Goal: Task Accomplishment & Management: Manage account settings

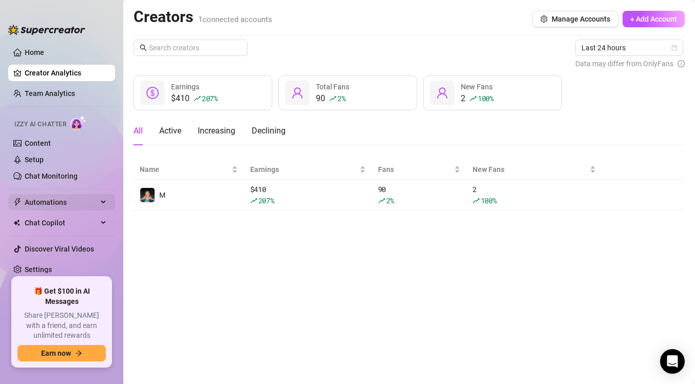
click at [55, 200] on span "Automations" at bounding box center [61, 202] width 73 height 16
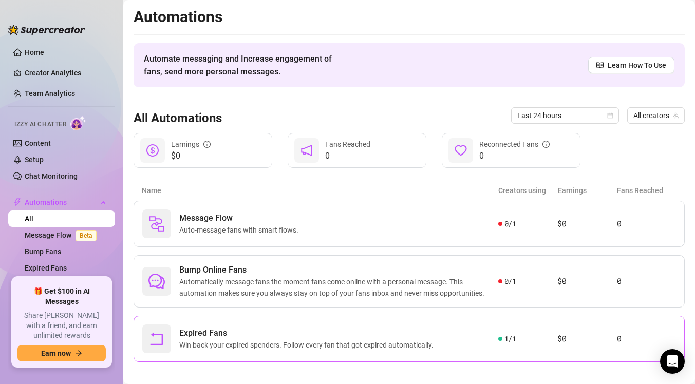
click at [289, 335] on span "Expired Fans" at bounding box center [308, 333] width 258 height 12
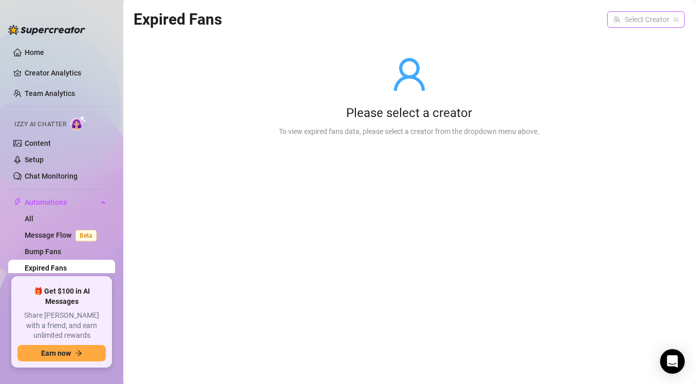
click at [613, 21] on input "search" at bounding box center [641, 19] width 56 height 15
click at [627, 44] on div "M ( az.babe )" at bounding box center [646, 40] width 62 height 12
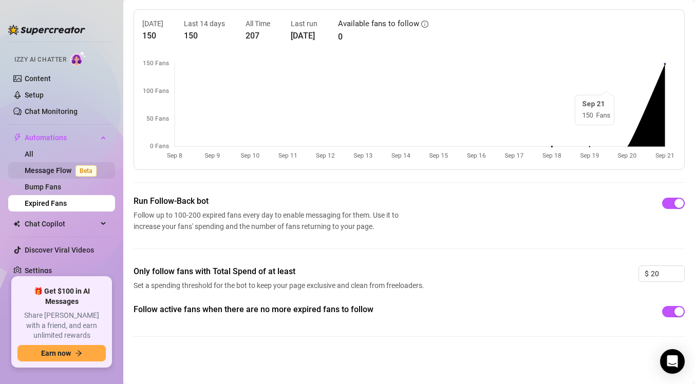
scroll to position [64, 0]
click at [86, 230] on span "Chat Copilot" at bounding box center [61, 224] width 73 height 16
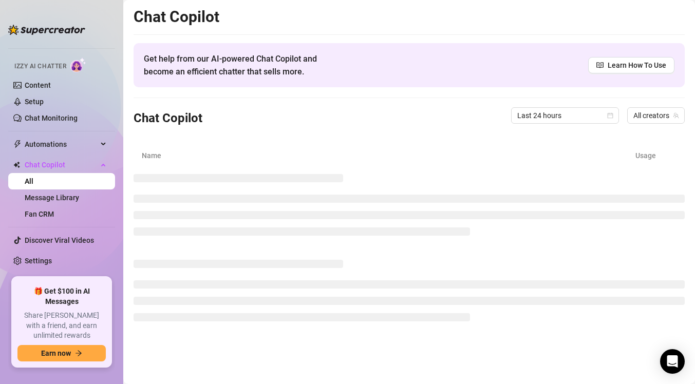
scroll to position [48, 0]
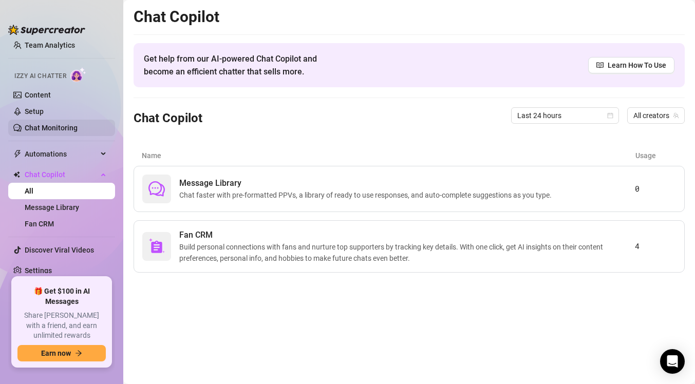
click at [78, 130] on link "Chat Monitoring" at bounding box center [51, 128] width 53 height 8
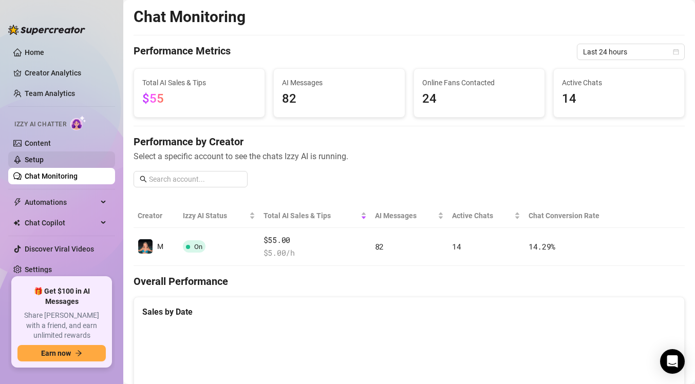
click at [44, 160] on link "Setup" at bounding box center [34, 160] width 19 height 8
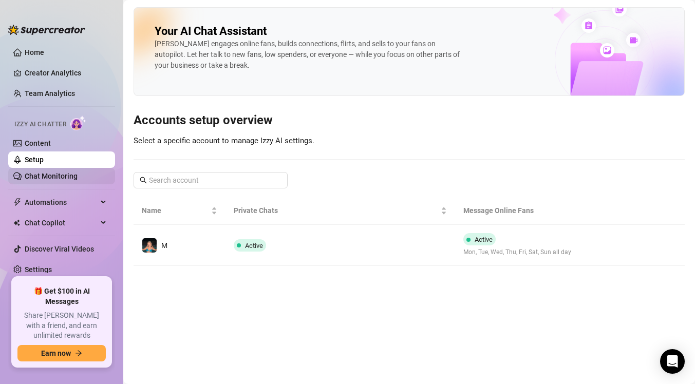
click at [78, 174] on link "Chat Monitoring" at bounding box center [51, 176] width 53 height 8
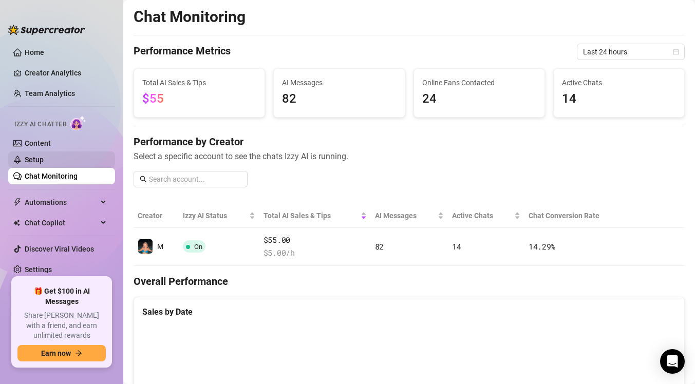
click at [44, 163] on link "Setup" at bounding box center [34, 160] width 19 height 8
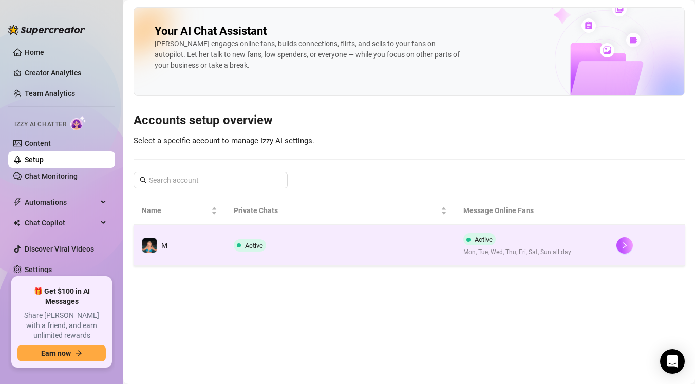
click at [321, 251] on td "Active" at bounding box center [340, 245] width 230 height 41
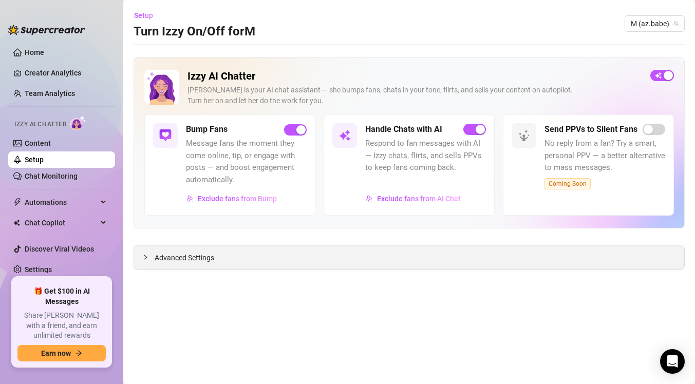
click at [363, 260] on div "Advanced Settings" at bounding box center [409, 257] width 550 height 24
click at [208, 257] on span "Advanced Settings" at bounding box center [185, 257] width 60 height 11
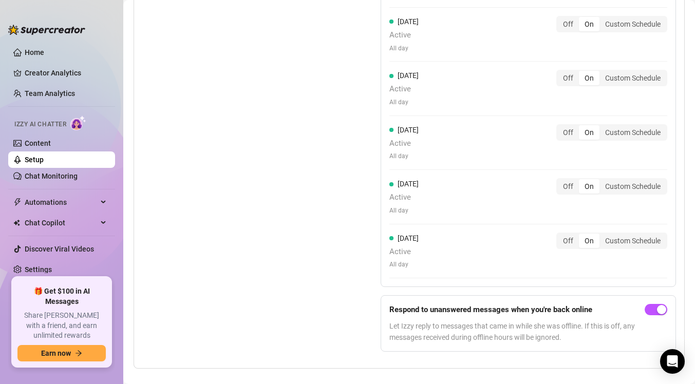
scroll to position [1091, 0]
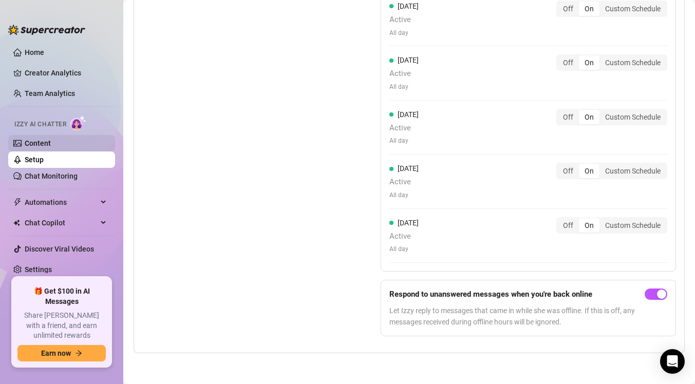
click at [51, 140] on link "Content" at bounding box center [38, 143] width 26 height 8
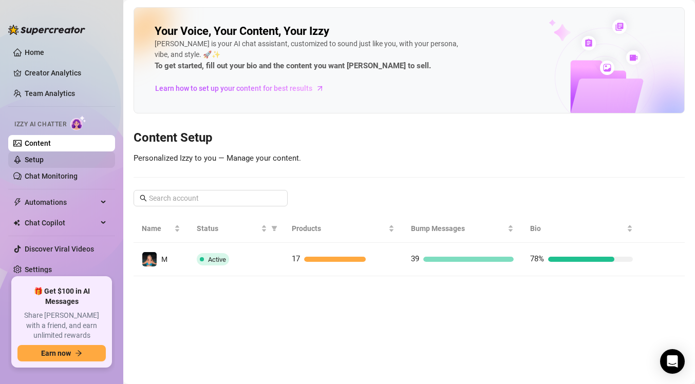
click at [44, 161] on link "Setup" at bounding box center [34, 160] width 19 height 8
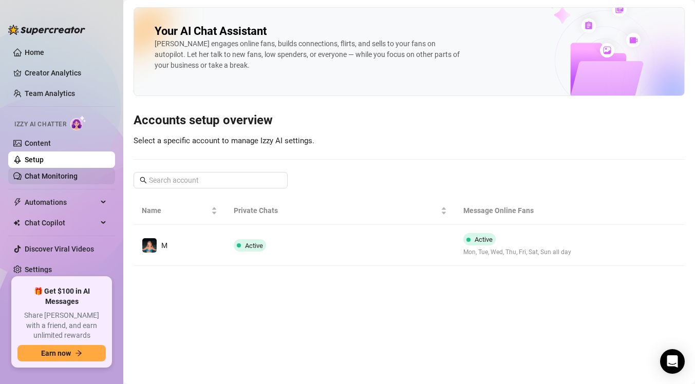
click at [78, 178] on link "Chat Monitoring" at bounding box center [51, 176] width 53 height 8
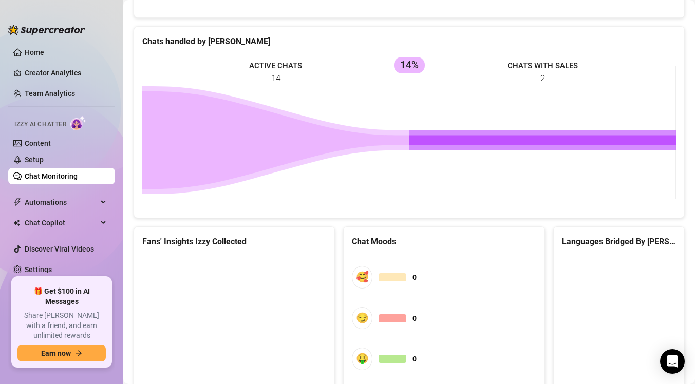
scroll to position [496, 0]
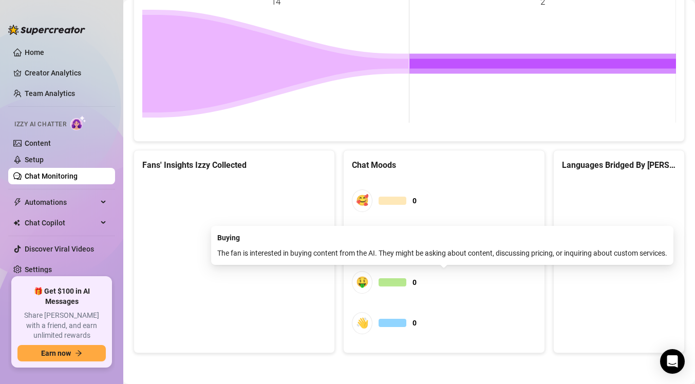
click at [394, 281] on div at bounding box center [392, 282] width 28 height 8
click at [418, 283] on span "🤑 0" at bounding box center [444, 282] width 184 height 22
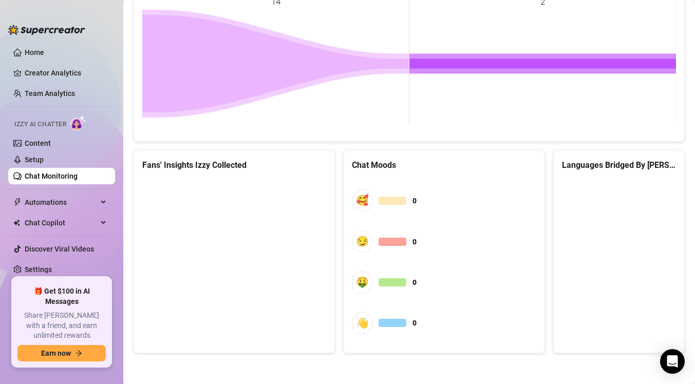
click at [401, 167] on div "Chat Moods" at bounding box center [444, 165] width 184 height 13
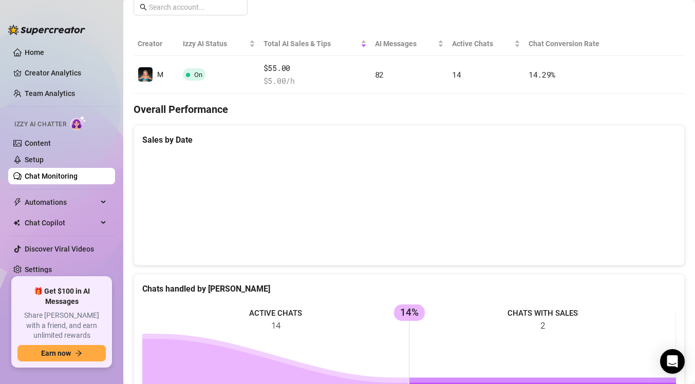
scroll to position [120, 0]
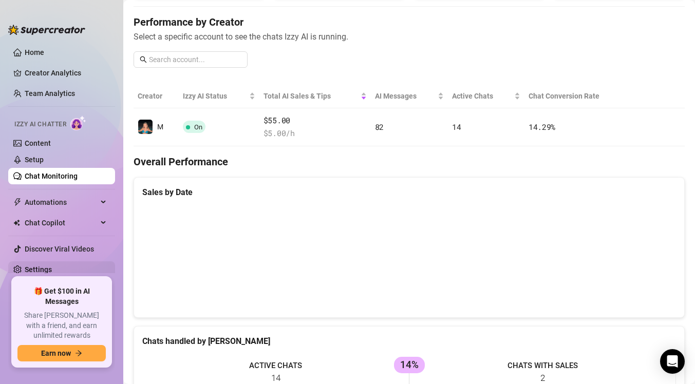
click at [48, 267] on link "Settings" at bounding box center [38, 269] width 27 height 8
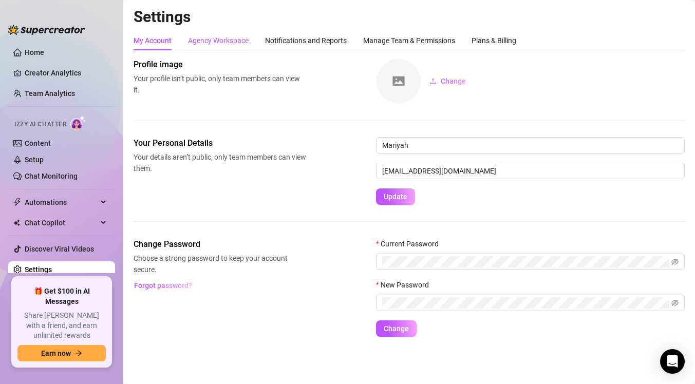
click at [224, 37] on div "Agency Workspace" at bounding box center [218, 40] width 61 height 11
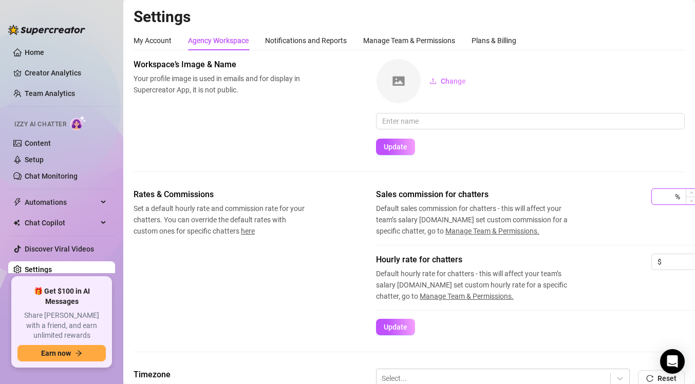
click at [662, 199] on input at bounding box center [664, 196] width 15 height 15
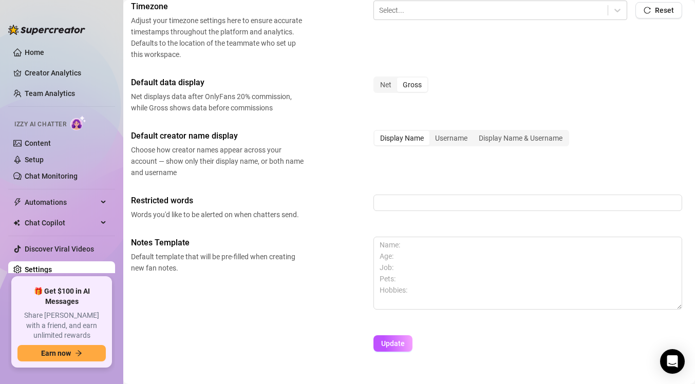
scroll to position [373, 3]
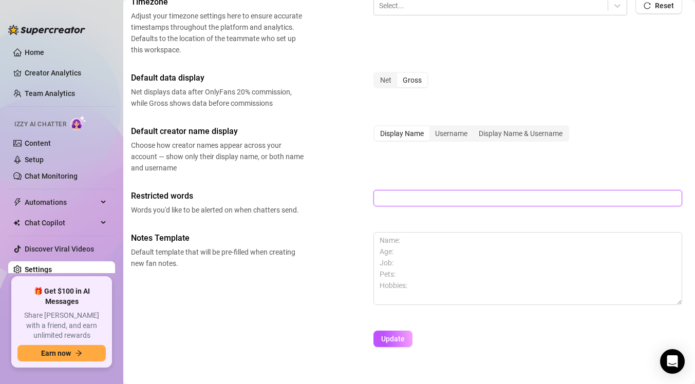
click at [570, 199] on input "text" at bounding box center [527, 198] width 309 height 16
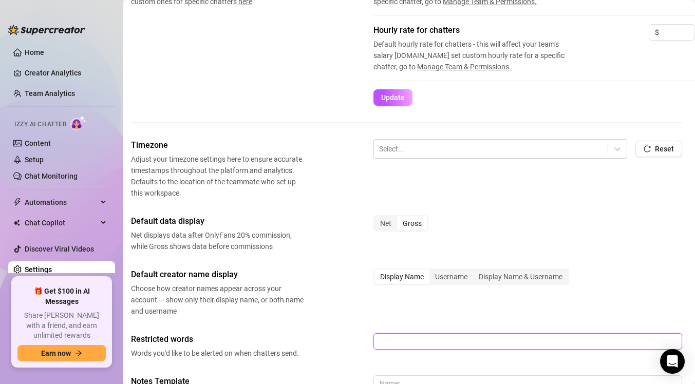
scroll to position [0, 3]
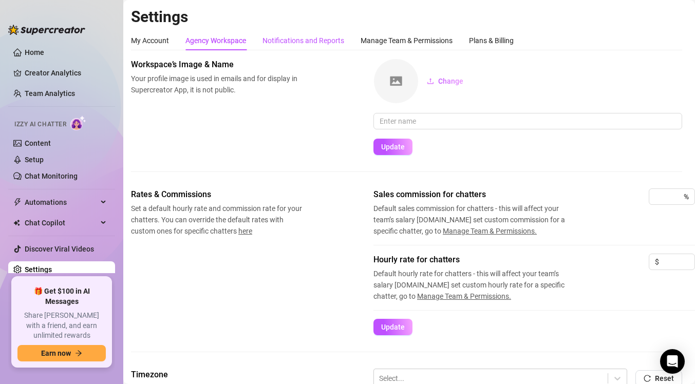
click at [310, 43] on div "Notifications and Reports" at bounding box center [303, 40] width 82 height 11
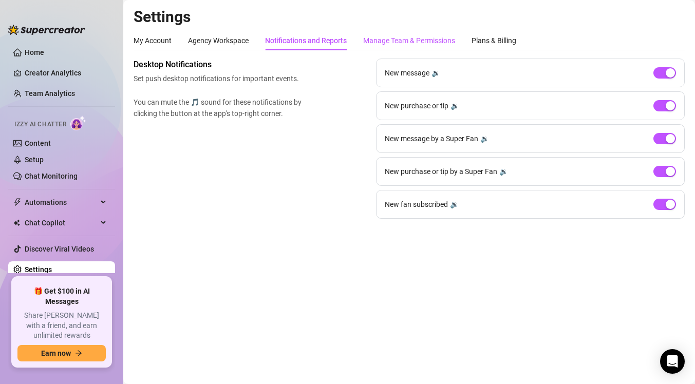
click at [396, 38] on div "Manage Team & Permissions" at bounding box center [409, 40] width 92 height 11
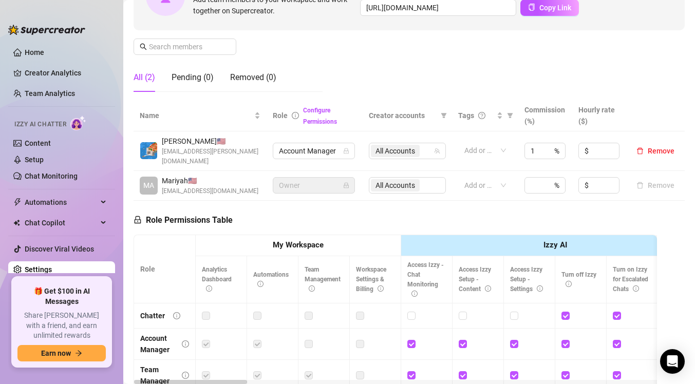
scroll to position [126, 0]
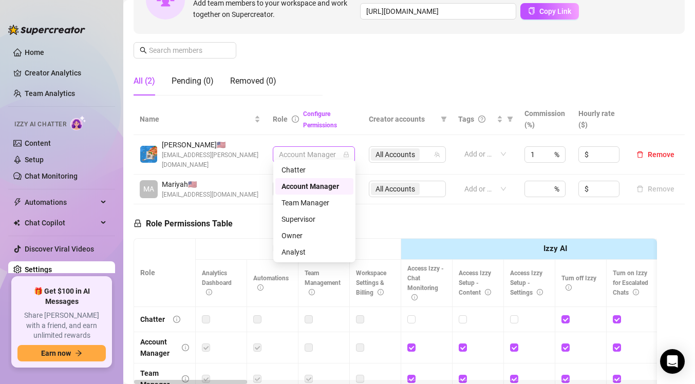
click at [318, 147] on span "Account Manager" at bounding box center [314, 154] width 70 height 15
click at [318, 204] on div "Team Manager" at bounding box center [314, 202] width 66 height 11
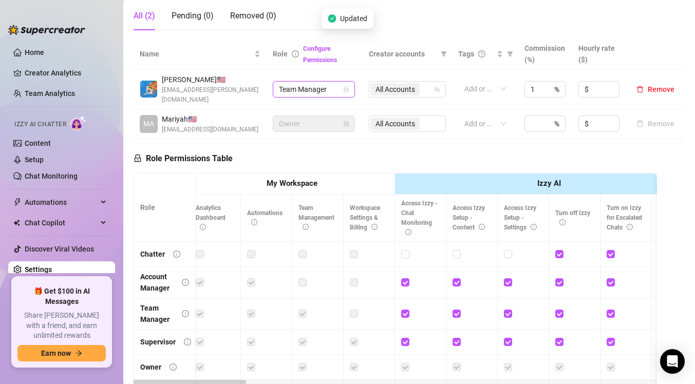
scroll to position [0, 0]
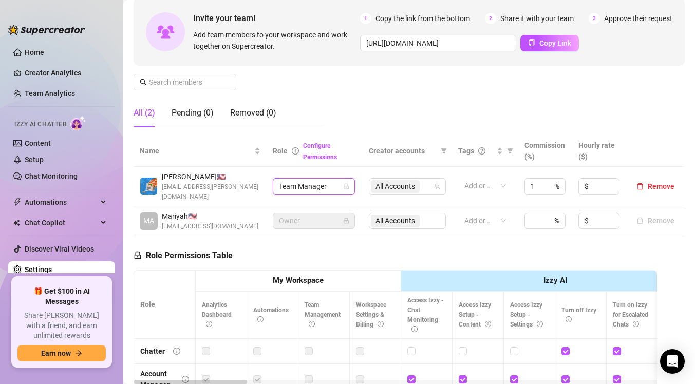
click at [319, 179] on span "Team Manager" at bounding box center [314, 186] width 70 height 15
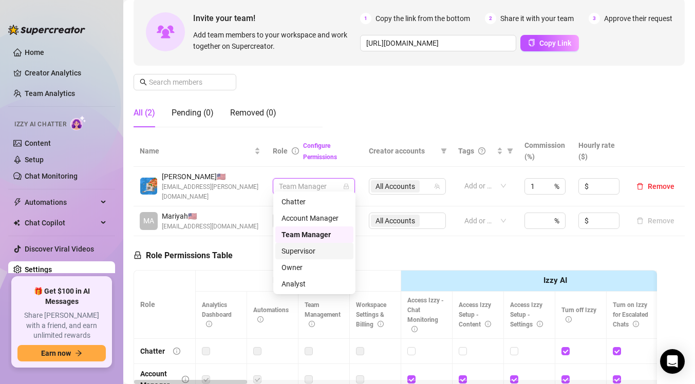
click at [308, 253] on div "Supervisor" at bounding box center [314, 250] width 66 height 11
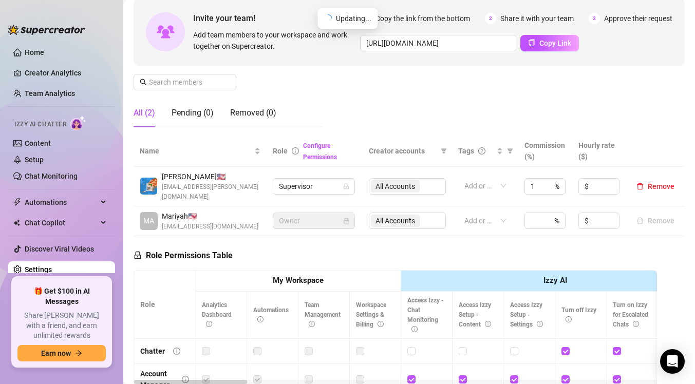
click at [370, 242] on div "Role Permissions Table Role My Workspace Izzy AI OnlyFans Side Menu OnlyFans Ch…" at bounding box center [394, 384] width 523 height 296
click at [338, 181] on span "Supervisor" at bounding box center [314, 186] width 70 height 15
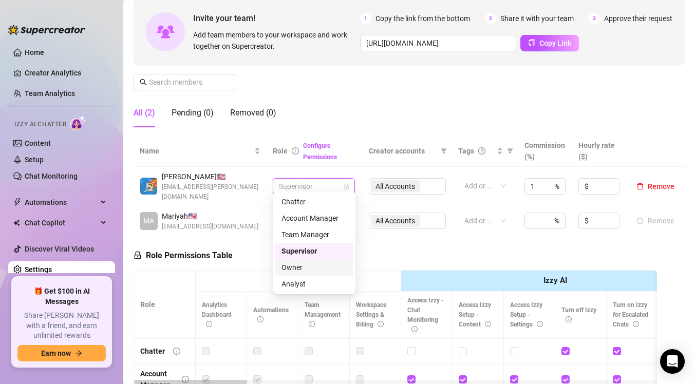
click at [322, 268] on div "Owner" at bounding box center [314, 267] width 66 height 11
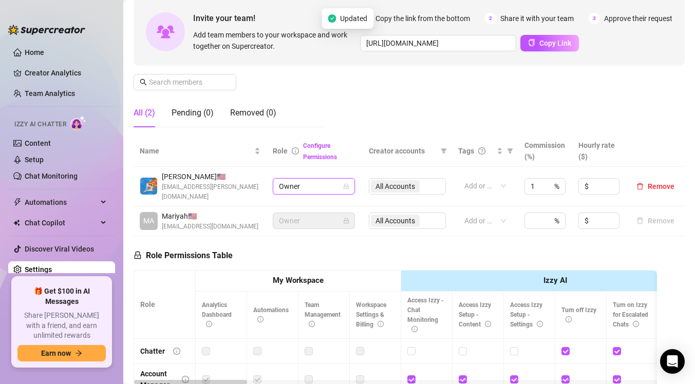
click at [362, 241] on div "Role Permissions Table Role My Workspace Izzy AI OnlyFans Side Menu OnlyFans Ch…" at bounding box center [394, 384] width 523 height 296
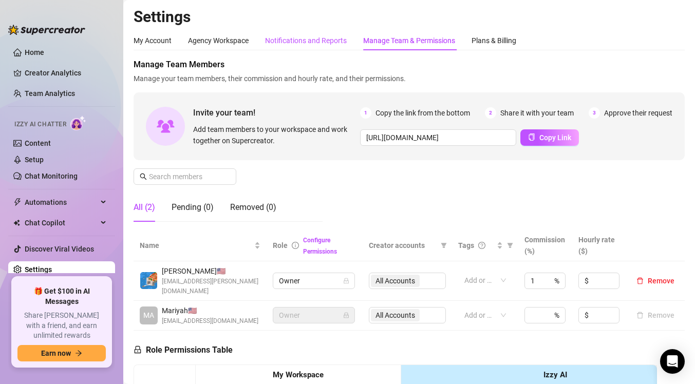
click at [330, 40] on div "Notifications and Reports" at bounding box center [306, 40] width 82 height 11
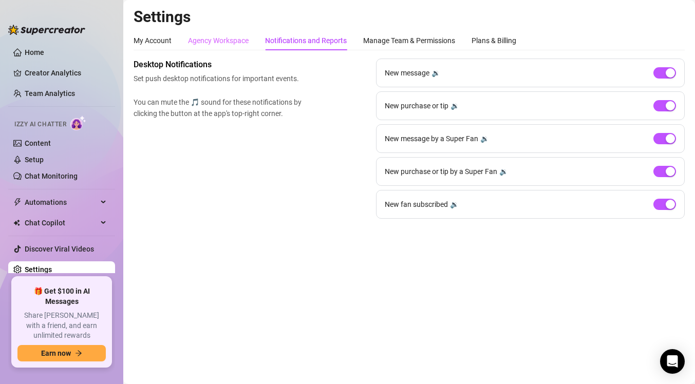
click at [196, 46] on div "Agency Workspace" at bounding box center [218, 41] width 61 height 20
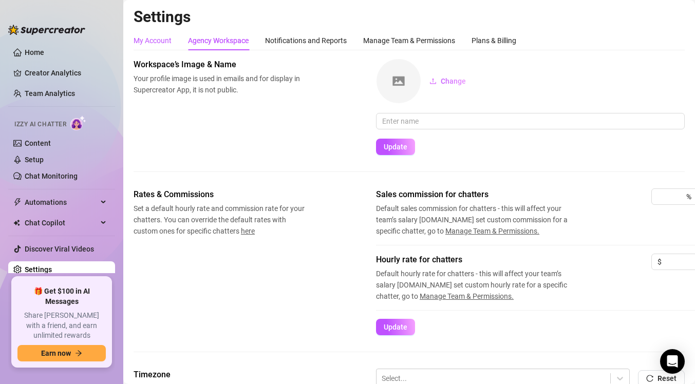
click at [161, 42] on div "My Account" at bounding box center [152, 40] width 38 height 11
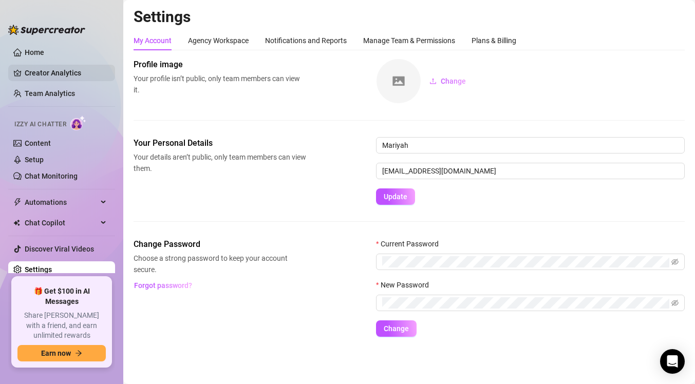
click at [67, 68] on link "Creator Analytics" at bounding box center [66, 73] width 82 height 16
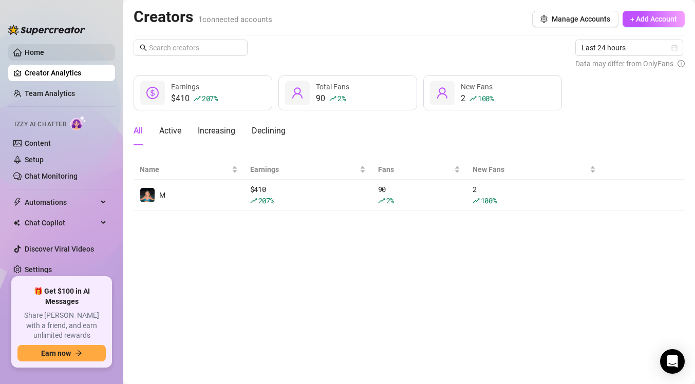
click at [44, 53] on link "Home" at bounding box center [35, 52] width 20 height 8
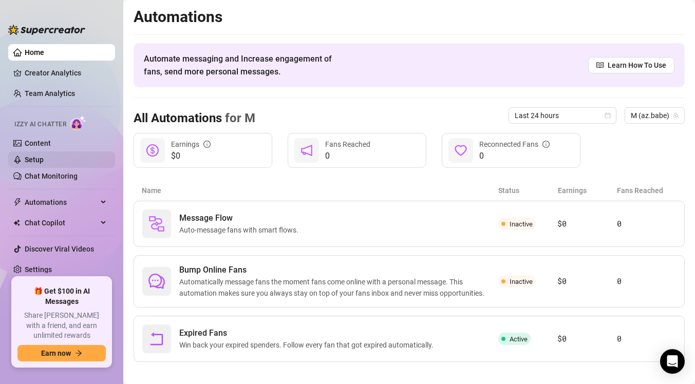
click at [44, 157] on link "Setup" at bounding box center [34, 160] width 19 height 8
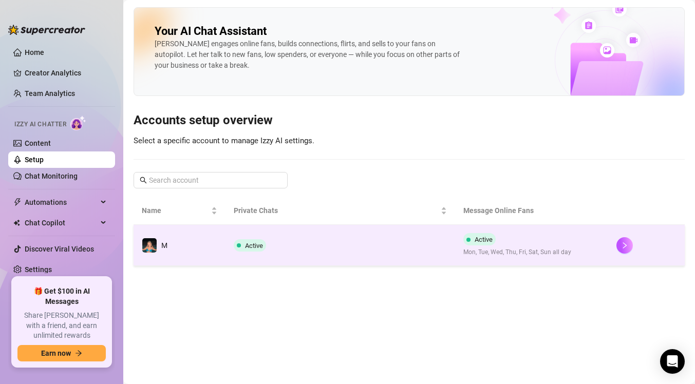
click at [292, 228] on td "Active" at bounding box center [340, 245] width 230 height 41
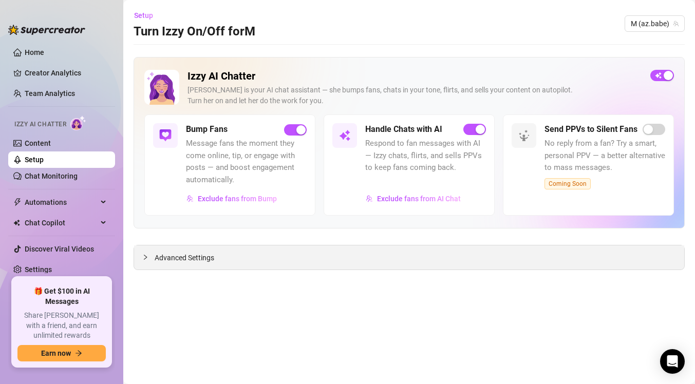
click at [236, 265] on div "Advanced Settings" at bounding box center [409, 257] width 550 height 24
click at [177, 259] on span "Advanced Settings" at bounding box center [185, 257] width 60 height 11
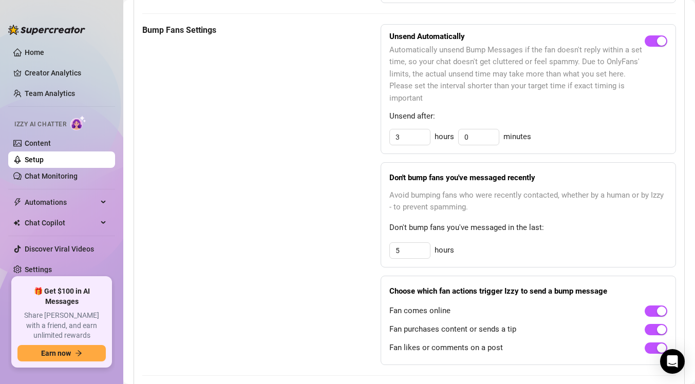
scroll to position [453, 0]
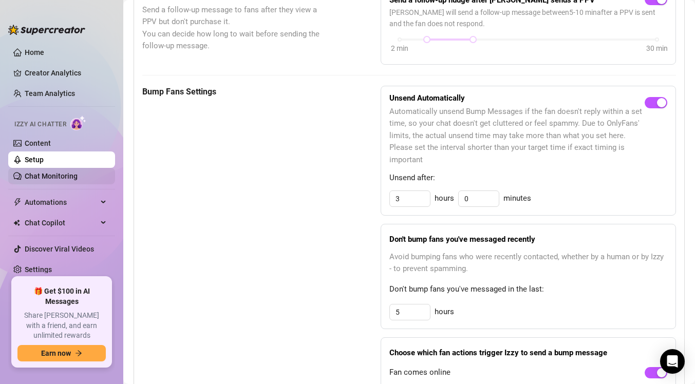
click at [78, 174] on link "Chat Monitoring" at bounding box center [51, 176] width 53 height 8
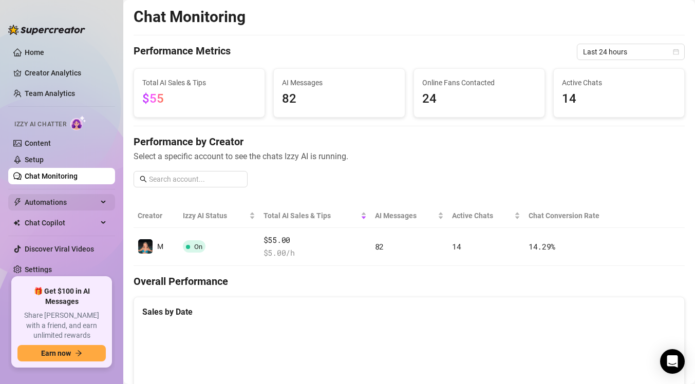
click at [70, 206] on span "Automations" at bounding box center [61, 202] width 73 height 16
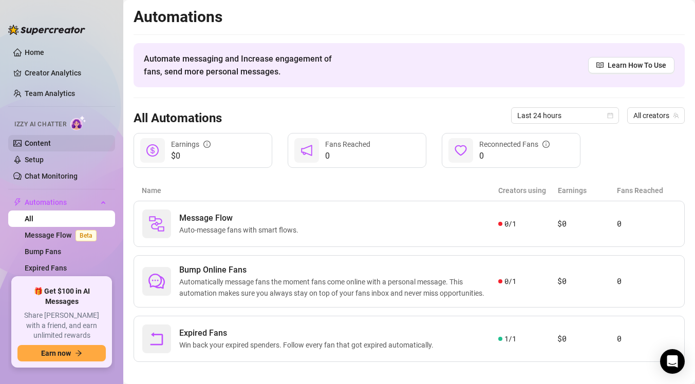
click at [51, 144] on link "Content" at bounding box center [38, 143] width 26 height 8
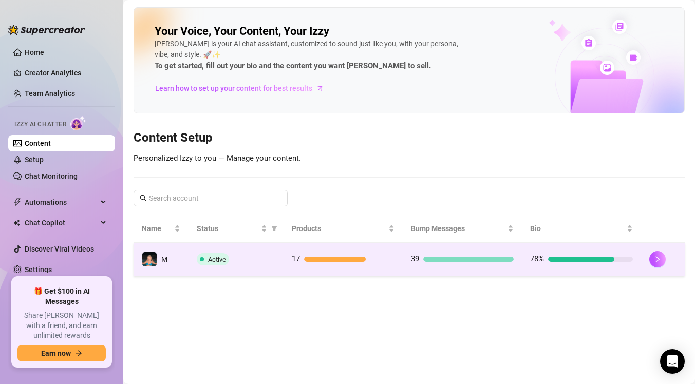
click at [290, 261] on td "17" at bounding box center [342, 259] width 119 height 33
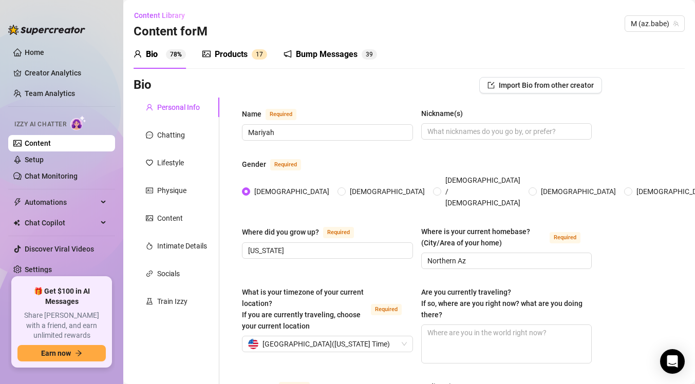
click at [336, 57] on div "Bump Messages" at bounding box center [327, 54] width 62 height 12
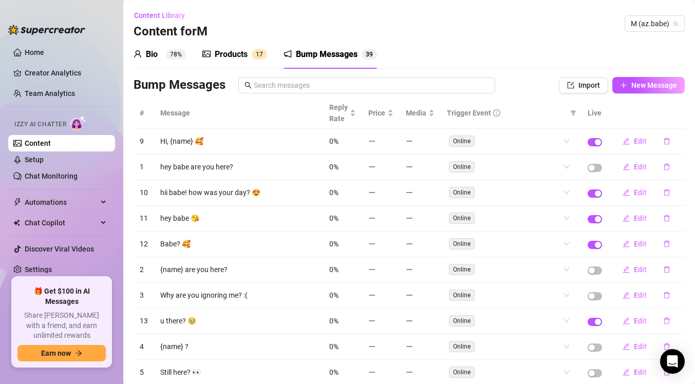
scroll to position [61, 0]
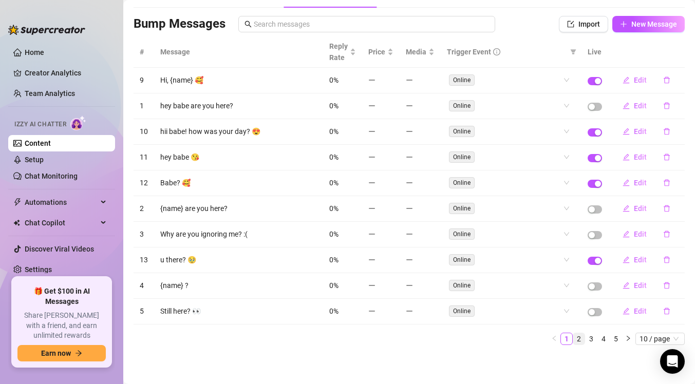
click at [582, 340] on link "2" at bounding box center [578, 338] width 11 height 11
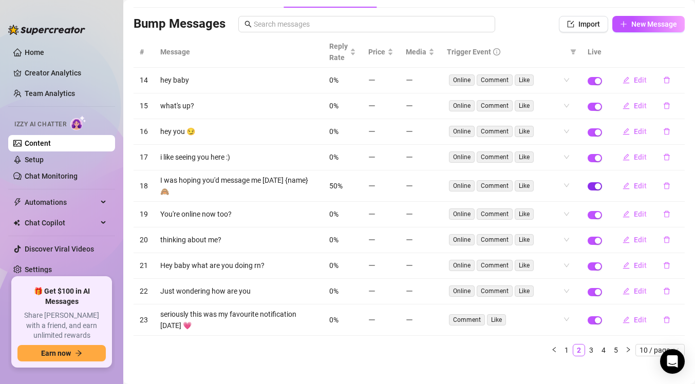
click at [596, 183] on div "button" at bounding box center [598, 186] width 6 height 6
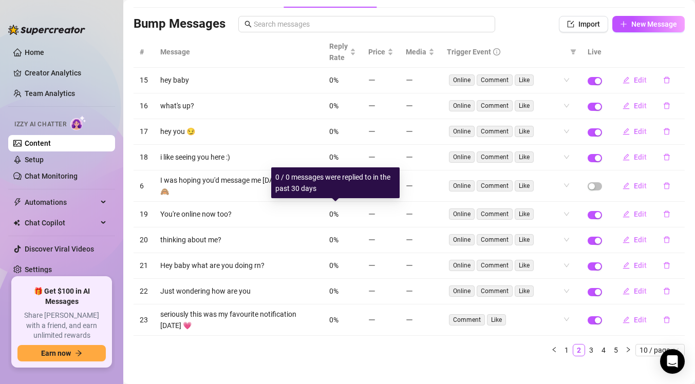
click at [336, 212] on span "0%" at bounding box center [333, 214] width 9 height 8
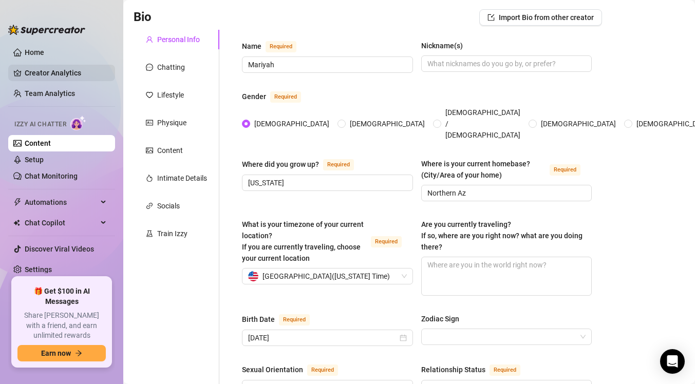
click at [76, 70] on link "Creator Analytics" at bounding box center [66, 73] width 82 height 16
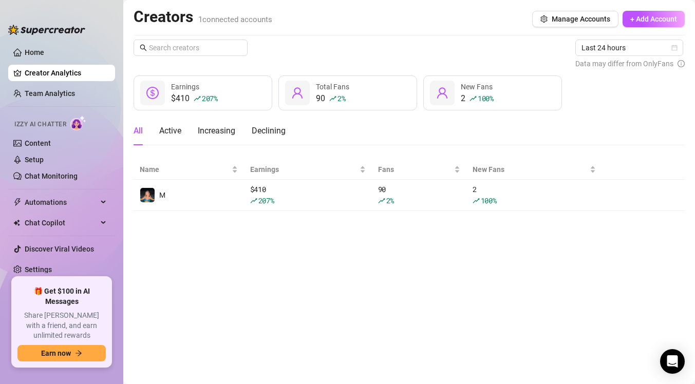
click at [459, 101] on div "2 100 % New Fans" at bounding box center [492, 92] width 139 height 35
click at [462, 101] on div "2 100 %" at bounding box center [477, 98] width 33 height 12
click at [44, 54] on link "Home" at bounding box center [35, 52] width 20 height 8
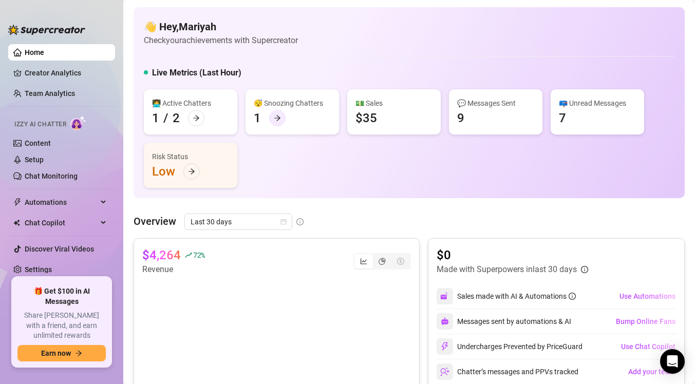
click at [278, 118] on icon "arrow-right" at bounding box center [277, 119] width 6 height 6
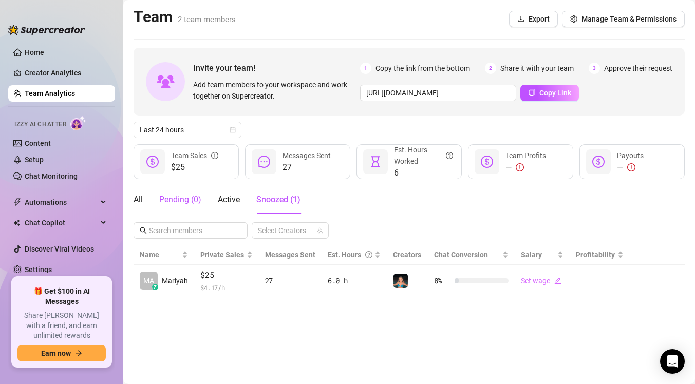
click at [180, 205] on div "Pending ( 0 )" at bounding box center [180, 200] width 42 height 12
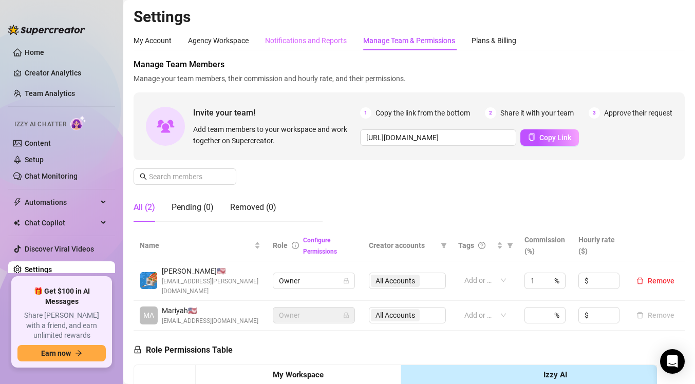
click at [317, 47] on div "Notifications and Reports" at bounding box center [306, 41] width 82 height 20
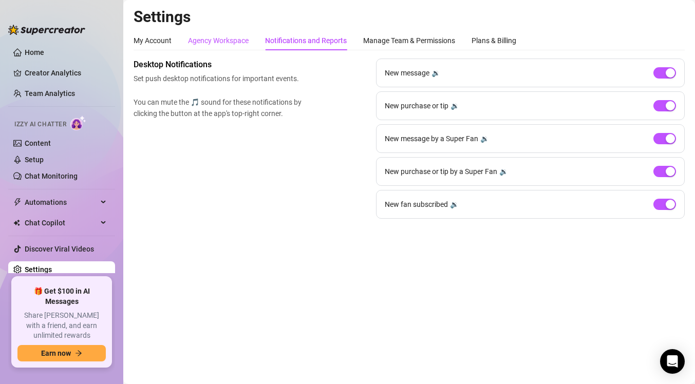
click at [243, 42] on div "Agency Workspace" at bounding box center [218, 40] width 61 height 11
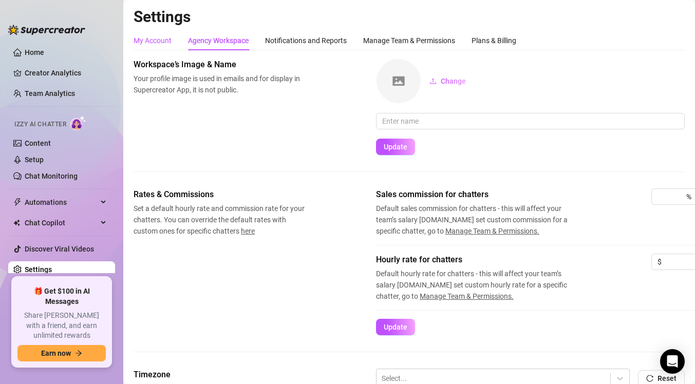
click at [167, 42] on div "My Account" at bounding box center [152, 40] width 38 height 11
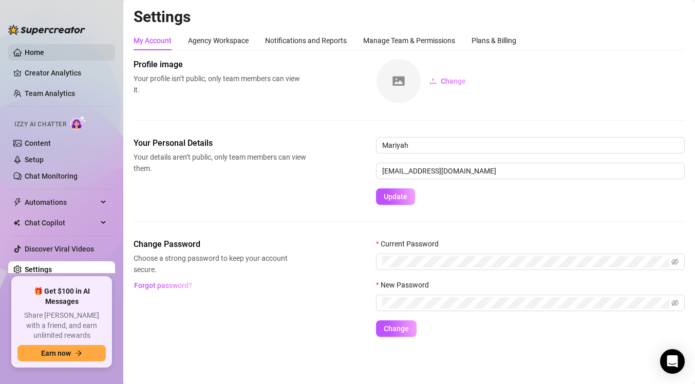
click at [44, 56] on link "Home" at bounding box center [35, 52] width 20 height 8
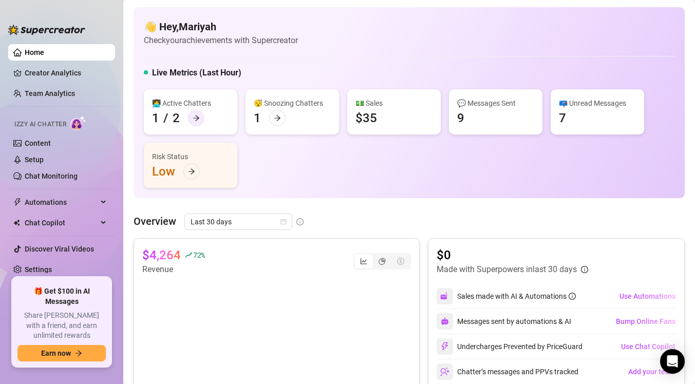
click at [198, 121] on icon "arrow-right" at bounding box center [196, 117] width 7 height 7
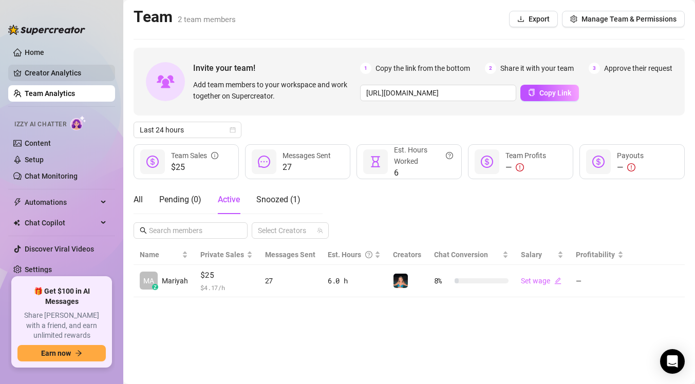
click at [76, 70] on link "Creator Analytics" at bounding box center [66, 73] width 82 height 16
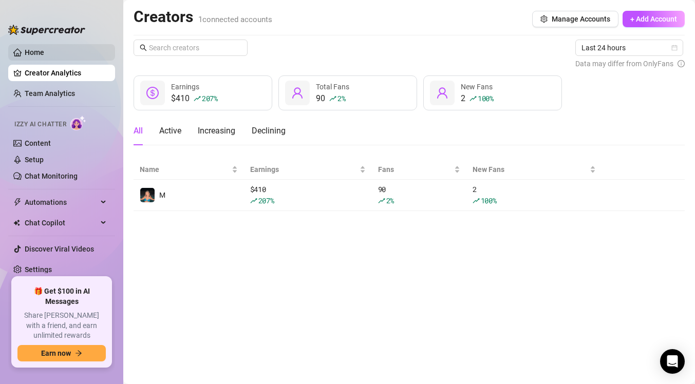
click at [44, 49] on link "Home" at bounding box center [35, 52] width 20 height 8
